Goal: Task Accomplishment & Management: Complete application form

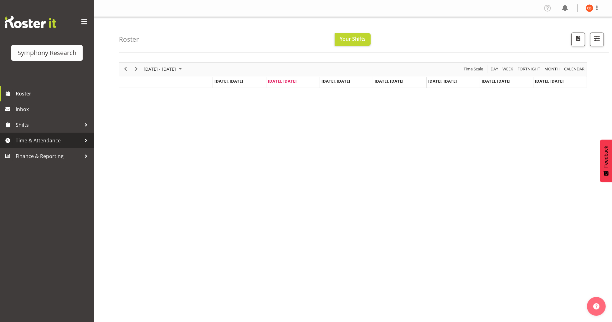
click at [48, 142] on span "Time & Attendance" at bounding box center [49, 140] width 66 height 9
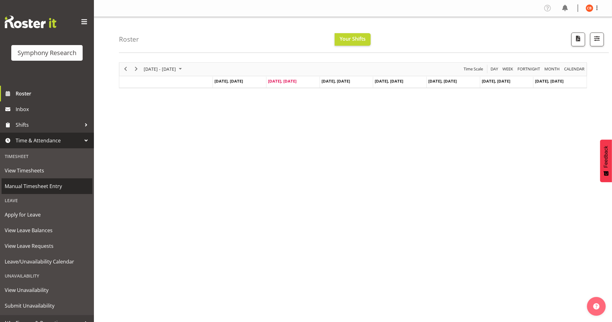
click at [33, 187] on span "Manual Timesheet Entry" at bounding box center [47, 186] width 85 height 9
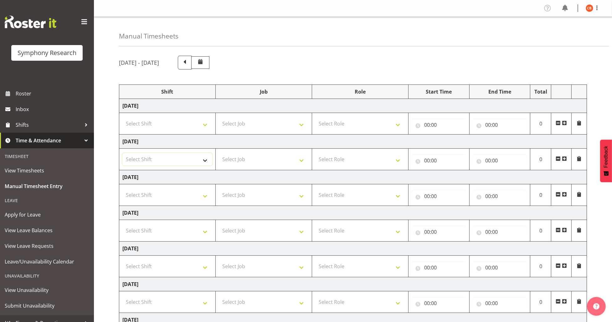
click at [207, 163] on select "Select Shift !!Weekend Residential (Roster IT Shift Label) *Business 9/10am ~ 4…" at bounding box center [167, 159] width 90 height 13
select select "26078"
click at [122, 153] on select "Select Shift !!Weekend Residential (Roster IT Shift Label) *Business 9/10am ~ 4…" at bounding box center [167, 159] width 90 height 13
click at [276, 156] on select "Select Job 550060 IF Admin 553492 World Poll Aus Wave 2 Main 2025 553493 World …" at bounding box center [264, 159] width 90 height 13
select select "10242"
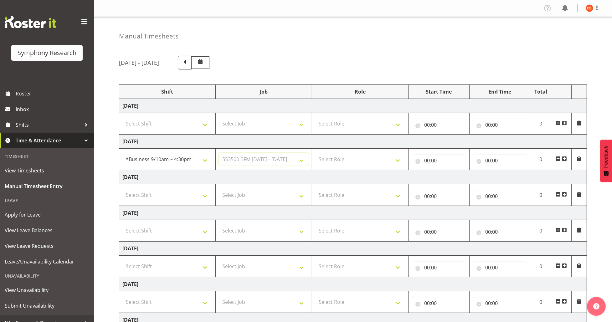
click at [219, 153] on select "Select Job 550060 IF Admin 553492 World Poll Aus Wave 2 Main 2025 553493 World …" at bounding box center [264, 159] width 90 height 13
click at [358, 158] on select "Select Role Briefing Interviewing" at bounding box center [360, 159] width 90 height 13
select select "297"
click at [315, 153] on select "Select Role Briefing Interviewing" at bounding box center [360, 159] width 90 height 13
click at [427, 159] on input "00:00" at bounding box center [439, 160] width 54 height 13
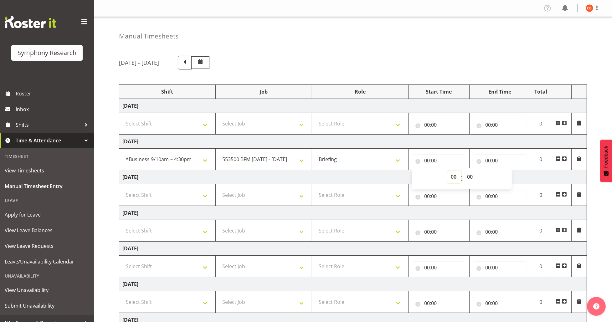
click at [457, 178] on select "00 01 02 03 04 05 06 07 08 09 10 11 12 13 14 15 16 17 18 19 20 21 22 23" at bounding box center [454, 177] width 14 height 13
select select "11"
type input "11:00"
click at [488, 160] on input "00:00" at bounding box center [500, 160] width 54 height 13
click at [489, 161] on input "00:00" at bounding box center [500, 160] width 54 height 13
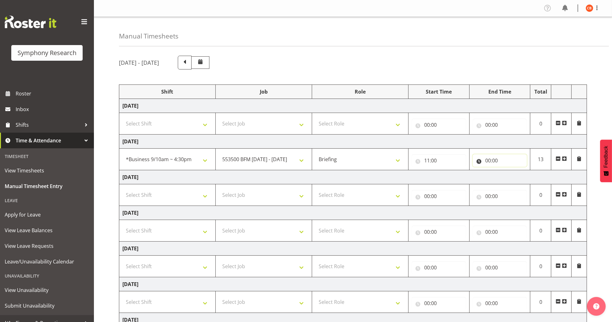
click at [489, 161] on input "00:00" at bounding box center [500, 160] width 54 height 13
click at [515, 179] on select "00 01 02 03 04 05 06 07 08 09 10 11 12 13 14 15 16 17 18 19 20 21 22 23" at bounding box center [516, 177] width 14 height 13
select select "11"
type input "11:00"
click at [531, 178] on select "00 01 02 03 04 05 06 07 08 09 10 11 12 13 14 15 16 17 18 19 20 21 22 23 24 25 2…" at bounding box center [532, 177] width 14 height 13
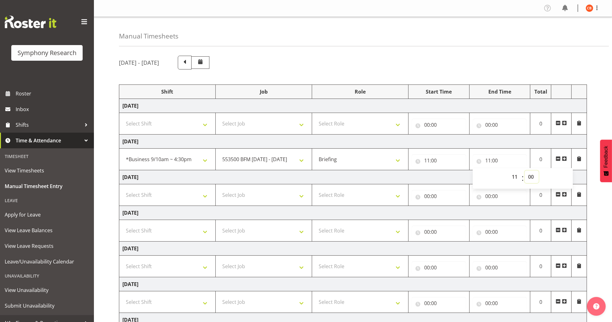
select select "8"
type input "11:08"
click at [596, 169] on div "[DATE] - [DATE] Shift Job Role Start Time End Time Total [DATE] Select Shift !!…" at bounding box center [365, 217] width 493 height 333
click at [566, 159] on span at bounding box center [564, 158] width 5 height 5
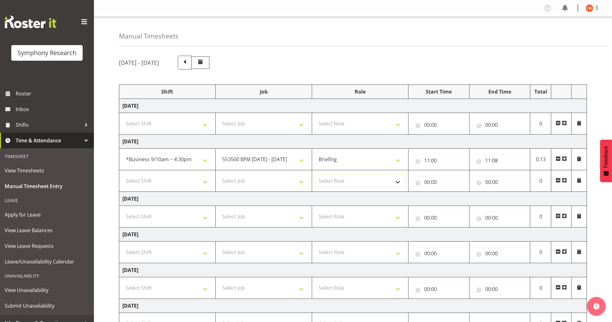
click at [347, 183] on select "Select Role Briefing Interviewing" at bounding box center [360, 181] width 90 height 13
select select "47"
click at [315, 175] on select "Select Role Briefing Interviewing" at bounding box center [360, 181] width 90 height 13
click at [196, 180] on select "Select Shift !!Weekend Residential (Roster IT Shift Label) *Business 9/10am ~ 4…" at bounding box center [167, 181] width 90 height 13
select select "26078"
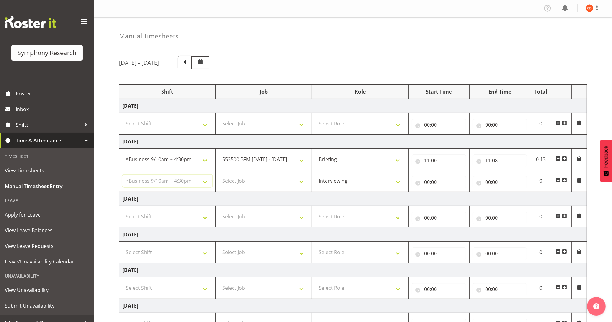
click at [122, 175] on select "Select Shift !!Weekend Residential (Roster IT Shift Label) *Business 9/10am ~ 4…" at bounding box center [167, 181] width 90 height 13
click at [238, 179] on select "Select Job 550060 IF Admin 553492 World Poll Aus Wave 2 Main 2025 553493 World …" at bounding box center [264, 181] width 90 height 13
select select "10242"
click at [219, 175] on select "Select Job 550060 IF Admin 553492 World Poll Aus Wave 2 Main 2025 553493 World …" at bounding box center [264, 181] width 90 height 13
click at [425, 181] on input "00:00" at bounding box center [439, 182] width 54 height 13
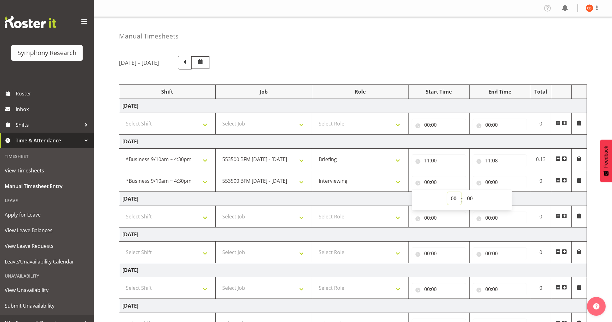
click at [456, 202] on select "00 01 02 03 04 05 06 07 08 09 10 11 12 13 14 15 16 17 18 19 20 21 22 23" at bounding box center [454, 198] width 14 height 13
select select "11"
click at [447, 192] on select "00 01 02 03 04 05 06 07 08 09 10 11 12 13 14 15 16 17 18 19 20 21 22 23" at bounding box center [454, 198] width 14 height 13
type input "11:00"
click at [470, 200] on select "00 01 02 03 04 05 06 07 08 09 10 11 12 13 14 15 16 17 18 19 20 21 22 23 24 25 2…" at bounding box center [471, 198] width 14 height 13
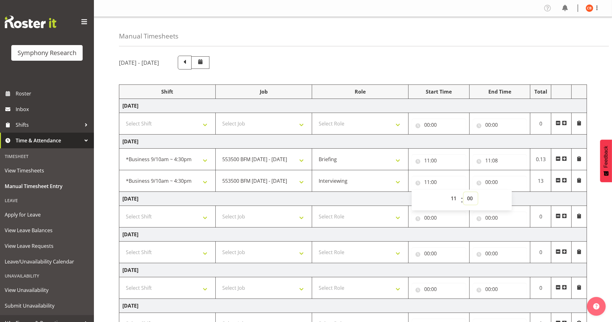
select select "8"
type input "11:08"
click at [470, 201] on select "00 01 02 03 04 05 06 07 08 09 10 11 12 13 14 15 16 17 18 19 20 21 22 23 24 25 2…" at bounding box center [471, 198] width 14 height 13
click at [488, 183] on input "00:00" at bounding box center [500, 182] width 54 height 13
click at [515, 198] on select "00 01 02 03 04 05 06 07 08 09 10 11 12 13 14 15 16 17 18 19 20 21 22 23" at bounding box center [516, 198] width 14 height 13
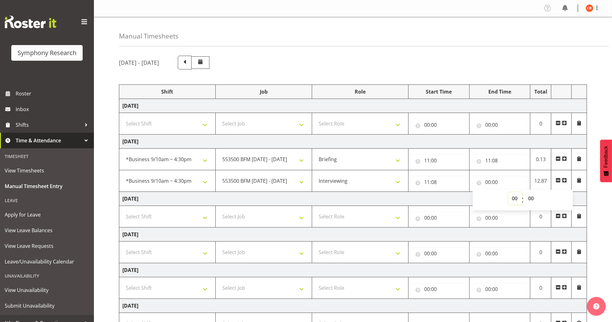
select select "20"
click at [509, 192] on select "00 01 02 03 04 05 06 07 08 09 10 11 12 13 14 15 16 17 18 19 20 21 22 23" at bounding box center [516, 198] width 14 height 13
type input "20:00"
click at [516, 199] on select "00 01 02 03 04 05 06 07 08 09 10 11 12 13 14 15 16 17 18 19 20 21 22 23" at bounding box center [516, 198] width 14 height 13
click at [600, 204] on div "[DATE] - [DATE] Shift Job Role Start Time End Time Total [DATE] Select Shift !!…" at bounding box center [365, 228] width 493 height 354
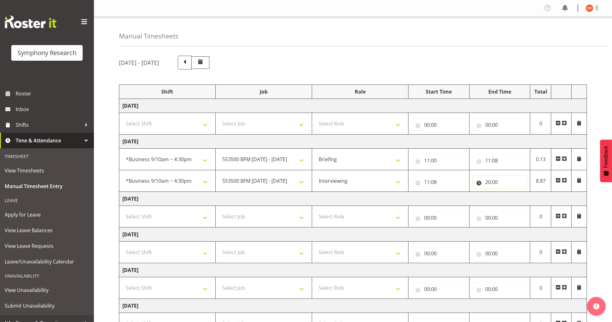
click at [490, 181] on input "20:00" at bounding box center [500, 182] width 54 height 13
click at [514, 202] on select "00 01 02 03 04 05 06 07 08 09 10 11 12 13 14 15 16 17 18 19 20 21 22 23" at bounding box center [516, 198] width 14 height 13
select select "12"
type input "12:00"
click at [533, 203] on select "00 01 02 03 04 05 06 07 08 09 10 11 12 13 14 15 16 17 18 19 20 21 22 23 24 25 2…" at bounding box center [532, 198] width 14 height 13
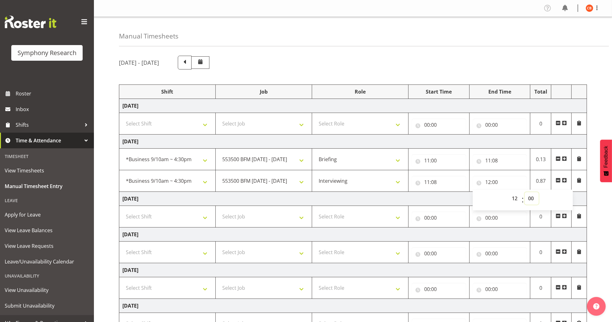
select select "28"
type input "12:28"
click at [596, 199] on div "[DATE] - [DATE] Shift Job Role Start Time End Time Total [DATE] Select Shift !!…" at bounding box center [365, 228] width 493 height 354
click at [497, 182] on input "12:28" at bounding box center [500, 182] width 54 height 13
click at [531, 201] on select "00 01 02 03 04 05 06 07 08 09 10 11 12 13 14 15 16 17 18 19 20 21 22 23 24 25 2…" at bounding box center [532, 198] width 14 height 13
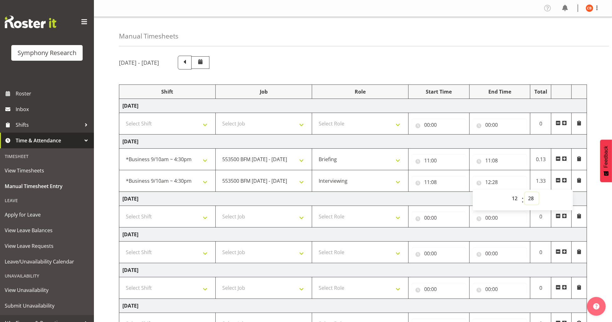
select select "30"
click at [525, 192] on select "00 01 02 03 04 05 06 07 08 09 10 11 12 13 14 15 16 17 18 19 20 21 22 23 24 25 2…" at bounding box center [532, 198] width 14 height 13
type input "12:30"
click at [563, 182] on span at bounding box center [564, 180] width 5 height 5
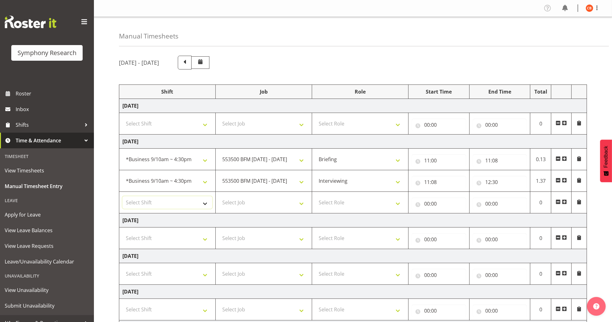
click at [191, 206] on select "Select Shift !!Weekend Residential (Roster IT Shift Label) *Business 9/10am ~ 4…" at bounding box center [167, 202] width 90 height 13
select select "26078"
click at [122, 196] on select "Select Shift !!Weekend Residential (Roster IT Shift Label) *Business 9/10am ~ 4…" at bounding box center [167, 202] width 90 height 13
click at [269, 202] on select "Select Job 550060 IF Admin 553492 World Poll Aus Wave 2 Main 2025 553493 World …" at bounding box center [264, 202] width 90 height 13
select select "10242"
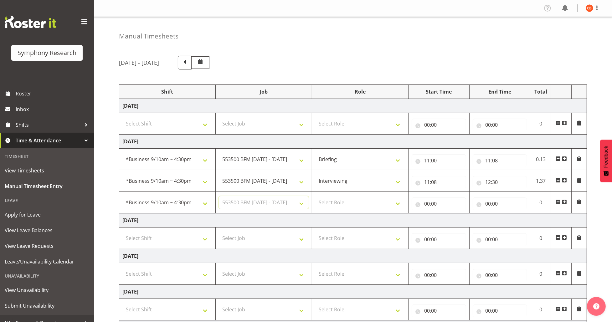
click at [219, 196] on select "Select Job 550060 IF Admin 553492 World Poll Aus Wave 2 Main 2025 553493 World …" at bounding box center [264, 202] width 90 height 13
click at [360, 202] on select "Select Role Briefing Interviewing" at bounding box center [360, 202] width 90 height 13
select select "47"
click at [315, 196] on select "Select Role Briefing Interviewing" at bounding box center [360, 202] width 90 height 13
click at [428, 205] on input "00:00" at bounding box center [439, 204] width 54 height 13
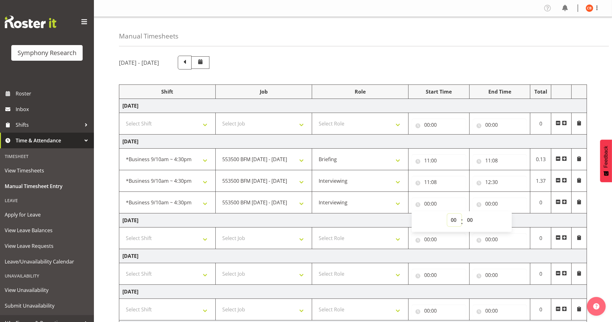
click at [452, 219] on select "00 01 02 03 04 05 06 07 08 09 10 11 12 13 14 15 16 17 18 19 20 21 22 23" at bounding box center [454, 220] width 14 height 13
select select "13"
type input "13:00"
click at [488, 202] on input "00:00" at bounding box center [500, 204] width 54 height 13
click at [514, 219] on select "00 01 02 03 04 05 06 07 08 09 10 11 12 13 14 15 16 17 18 19 20 21 22 23" at bounding box center [516, 220] width 14 height 13
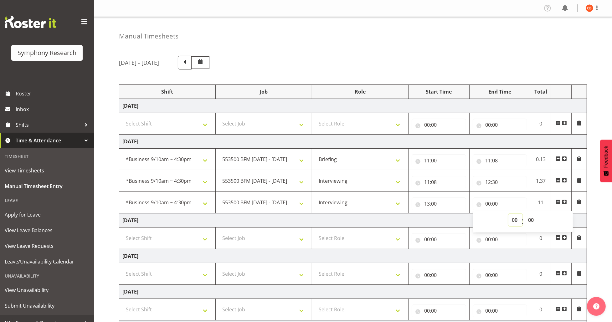
select select "19"
click at [509, 214] on select "00 01 02 03 04 05 06 07 08 09 10 11 12 13 14 15 16 17 18 19 20 21 22 23" at bounding box center [516, 220] width 14 height 13
type input "19:00"
click at [514, 220] on select "00 01 02 03 04 05 06 07 08 09 10 11 12 13 14 15 16 17 18 19 20 21 22 23" at bounding box center [516, 220] width 14 height 13
select select "16"
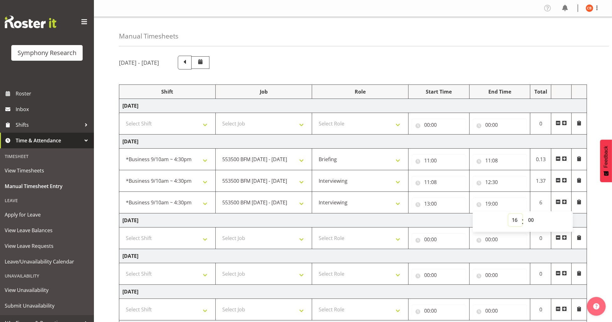
click at [509, 214] on select "00 01 02 03 04 05 06 07 08 09 10 11 12 13 14 15 16 17 18 19 20 21 22 23" at bounding box center [516, 220] width 14 height 13
type input "16:00"
click at [597, 241] on div "[DATE] - [DATE] Shift Job Role Start Time End Time Total [DATE] Select Shift !!…" at bounding box center [365, 239] width 493 height 376
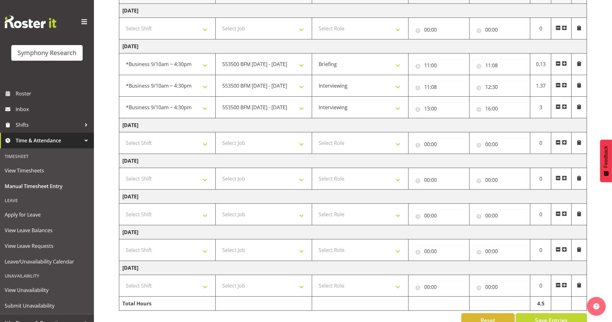
scroll to position [111, 0]
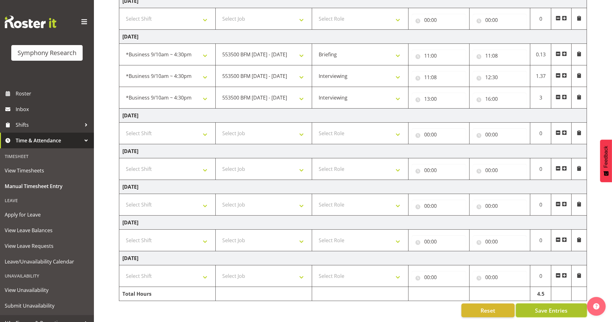
click at [556, 307] on span "Save Entries" at bounding box center [551, 311] width 33 height 8
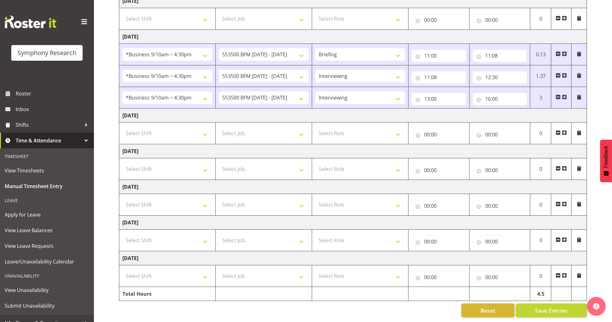
click at [566, 73] on span at bounding box center [564, 75] width 5 height 5
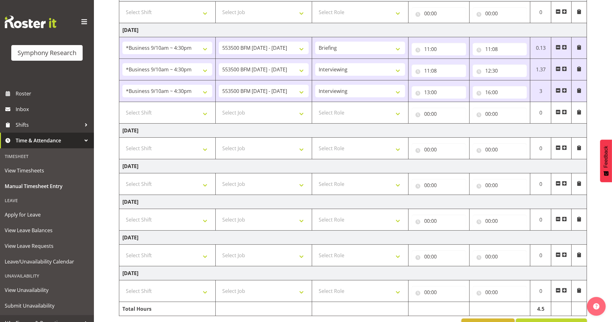
click at [560, 111] on span at bounding box center [558, 112] width 5 height 5
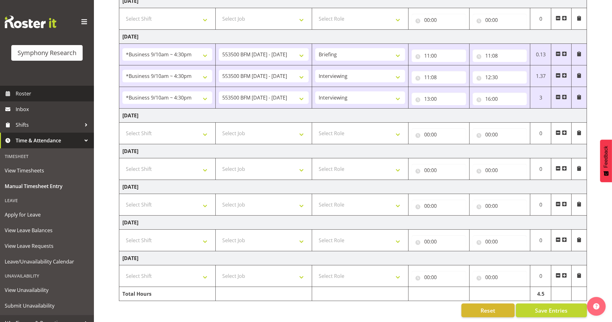
click at [33, 97] on span "Roster" at bounding box center [53, 93] width 75 height 9
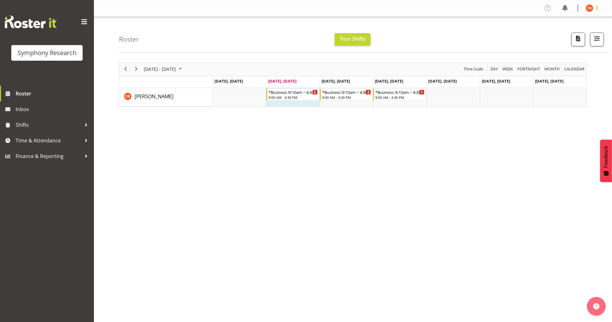
click at [596, 6] on span at bounding box center [597, 8] width 8 height 8
click at [571, 28] on link "Log Out" at bounding box center [571, 32] width 60 height 11
